Goal: Check status

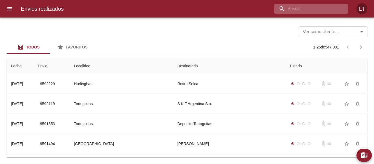
click at [294, 8] on input "buscar" at bounding box center [307, 9] width 64 height 10
paste input "9588029"
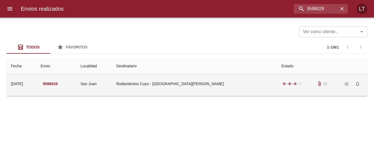
click at [236, 84] on td "Rodamientos Cuyo - [GEOGRAPHIC_DATA][PERSON_NAME]" at bounding box center [194, 84] width 165 height 20
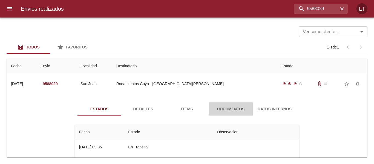
click at [235, 106] on span "Documentos" at bounding box center [230, 109] width 37 height 7
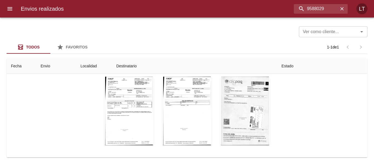
scroll to position [65, 0]
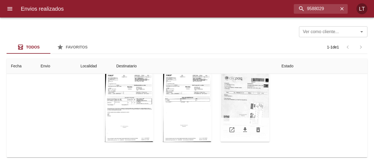
click at [245, 109] on div "Tabla de envíos del cliente" at bounding box center [245, 107] width 49 height 68
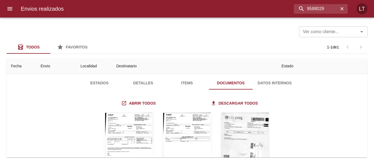
scroll to position [0, 0]
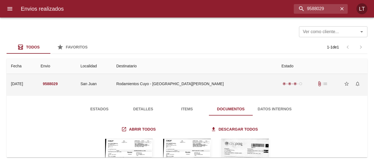
click at [188, 81] on td "Rodamientos Cuyo - [GEOGRAPHIC_DATA][PERSON_NAME]" at bounding box center [194, 84] width 165 height 20
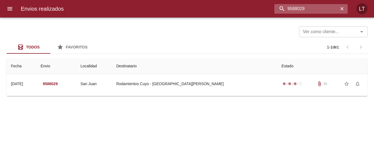
click at [312, 9] on input "9588029" at bounding box center [307, 9] width 64 height 10
paste input "7671"
type input "9587671"
click at [0, 10] on div at bounding box center [2, 82] width 5 height 164
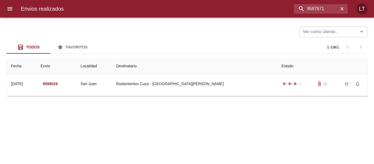
click at [9, 7] on icon "menu" at bounding box center [9, 8] width 5 height 3
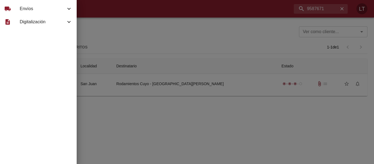
click at [28, 7] on span "Envíos" at bounding box center [43, 8] width 46 height 7
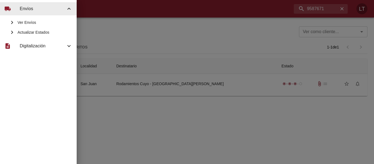
click at [37, 30] on span "Actualizar Estados" at bounding box center [45, 32] width 55 height 5
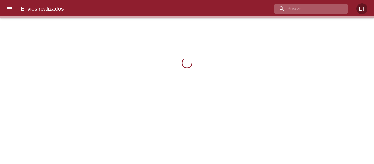
click at [314, 10] on input "buscar" at bounding box center [307, 9] width 64 height 10
paste input "9587671"
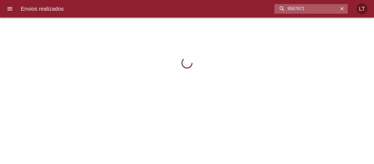
type input "9587671"
